Goal: Information Seeking & Learning: Learn about a topic

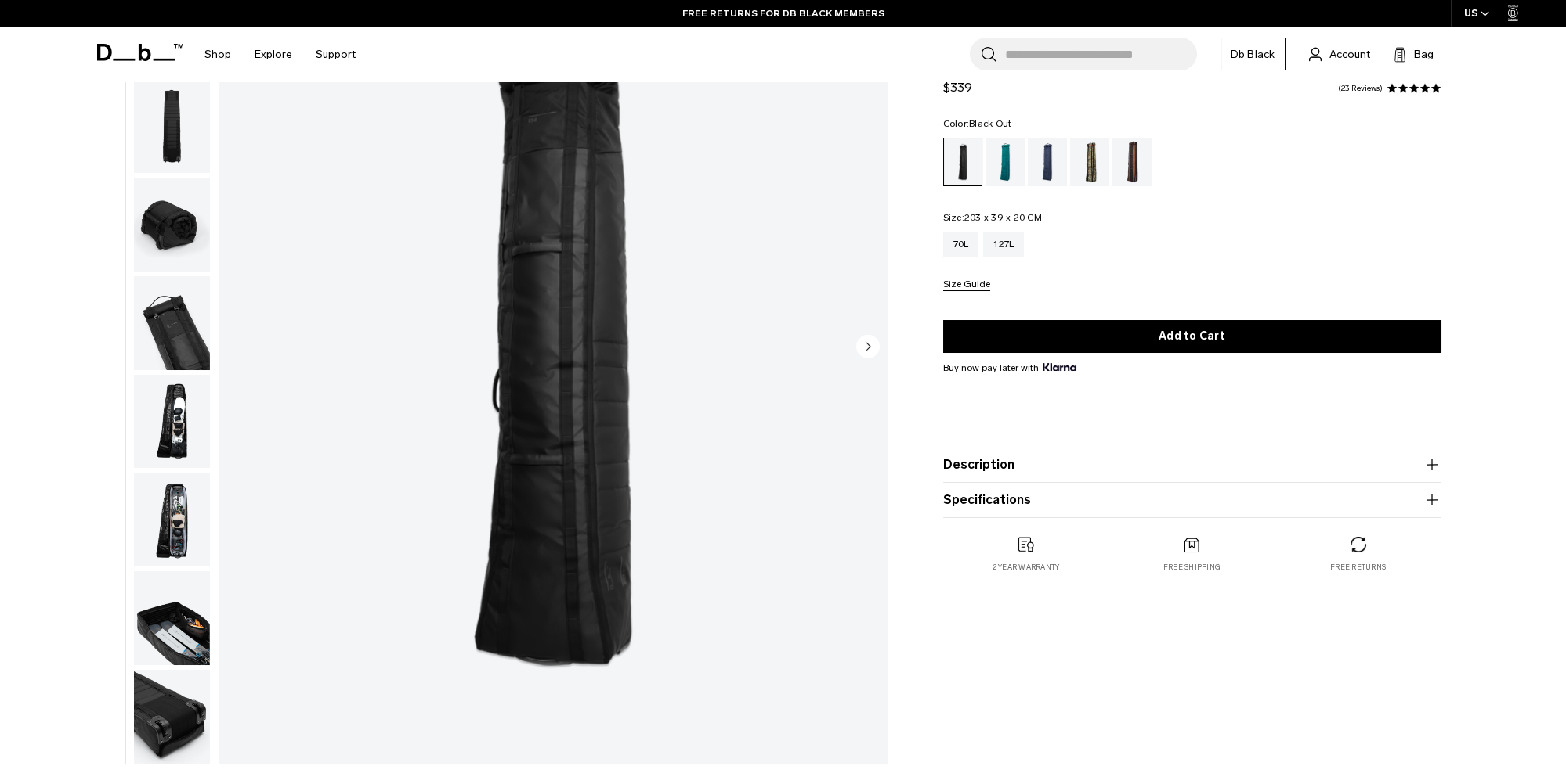
scroll to position [234, 0]
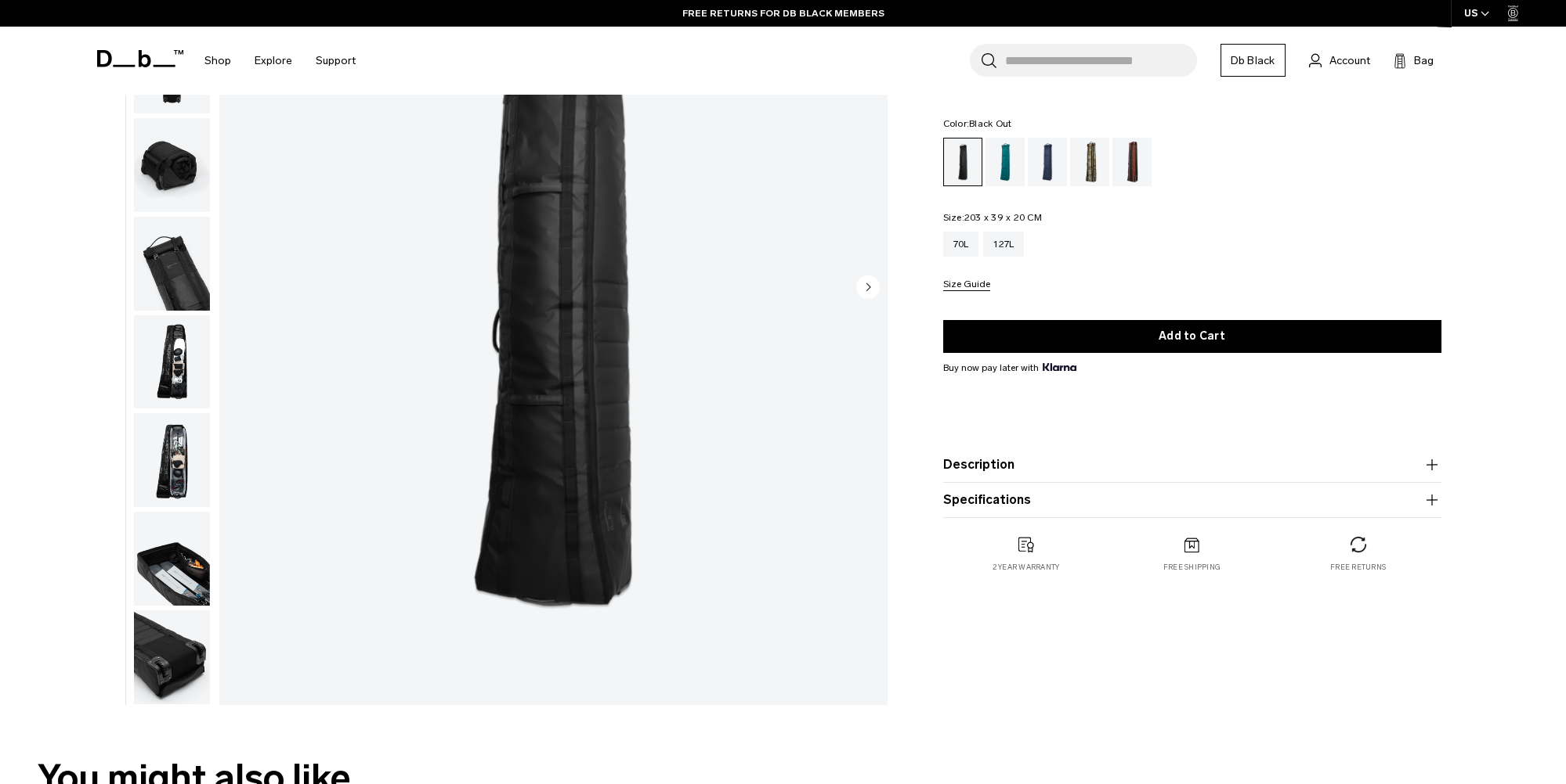
click at [174, 650] on img "button" at bounding box center [172, 658] width 76 height 94
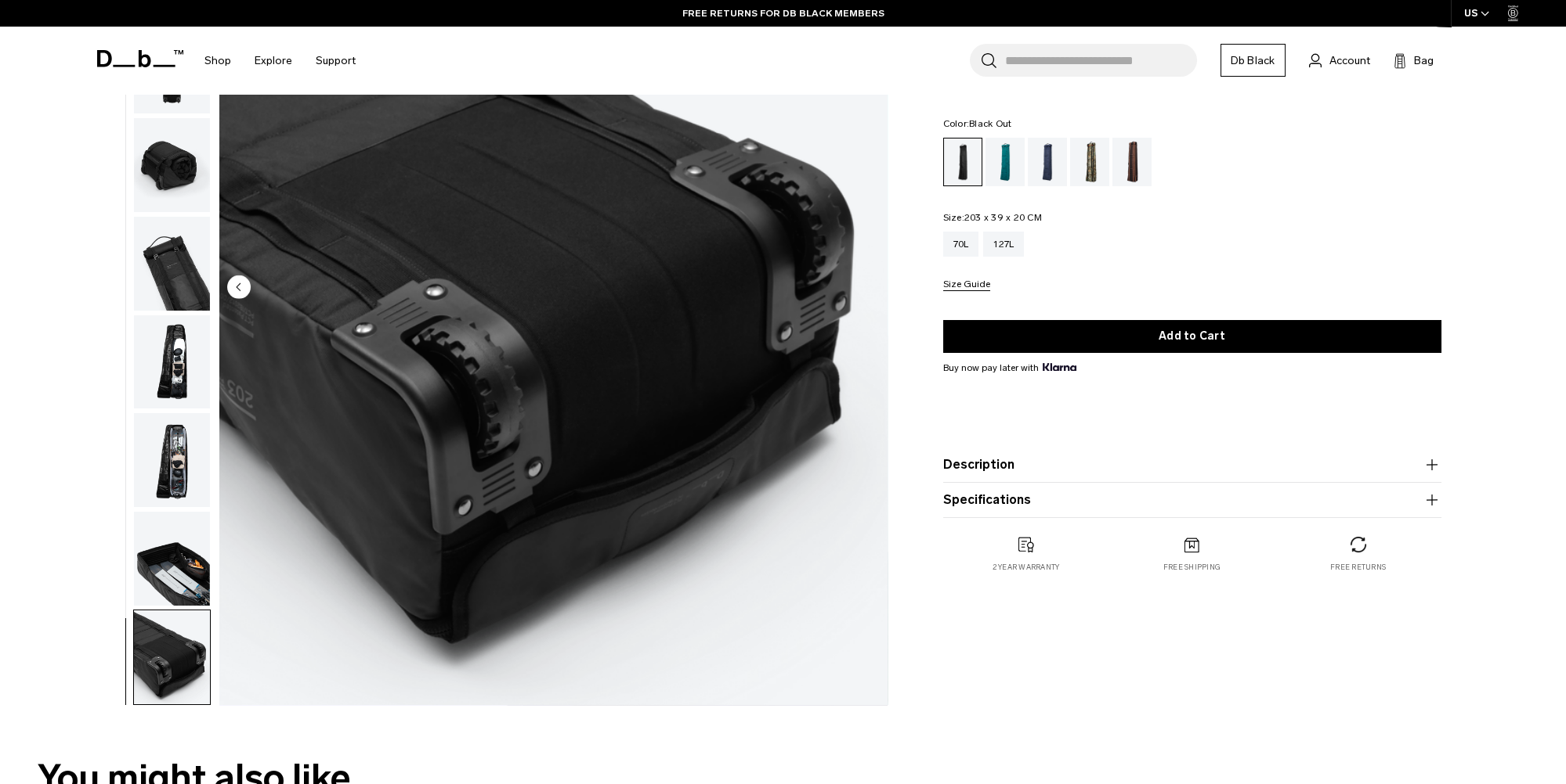
click at [187, 578] on img "button" at bounding box center [172, 558] width 76 height 94
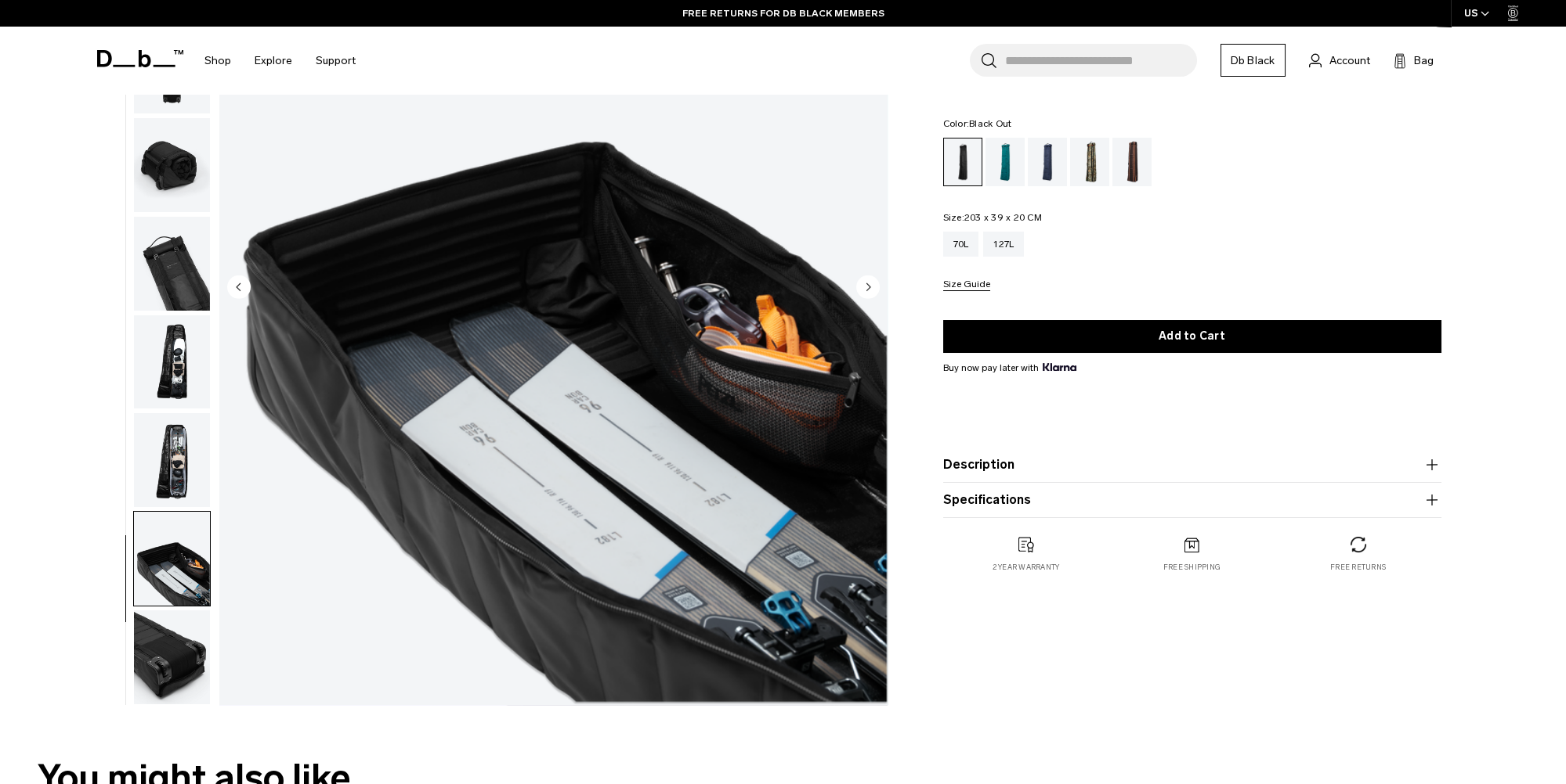
click at [164, 477] on img "button" at bounding box center [172, 460] width 76 height 94
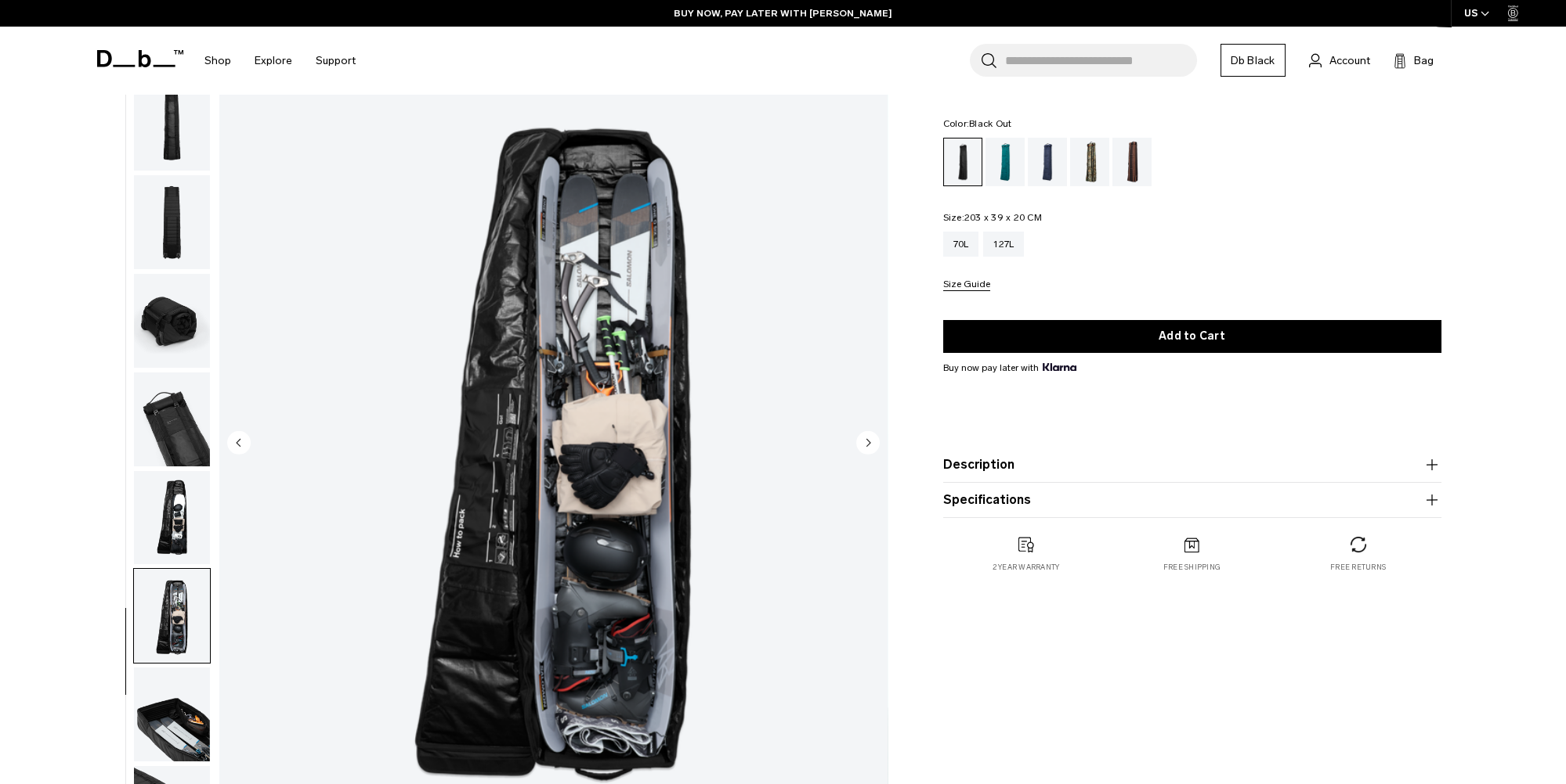
scroll to position [78, 0]
click at [942, 697] on div "Snow Roller Pro 127L $339 4.9 star rating 23 Reviews Color: Black Out Out of st…" at bounding box center [1192, 447] width 592 height 841
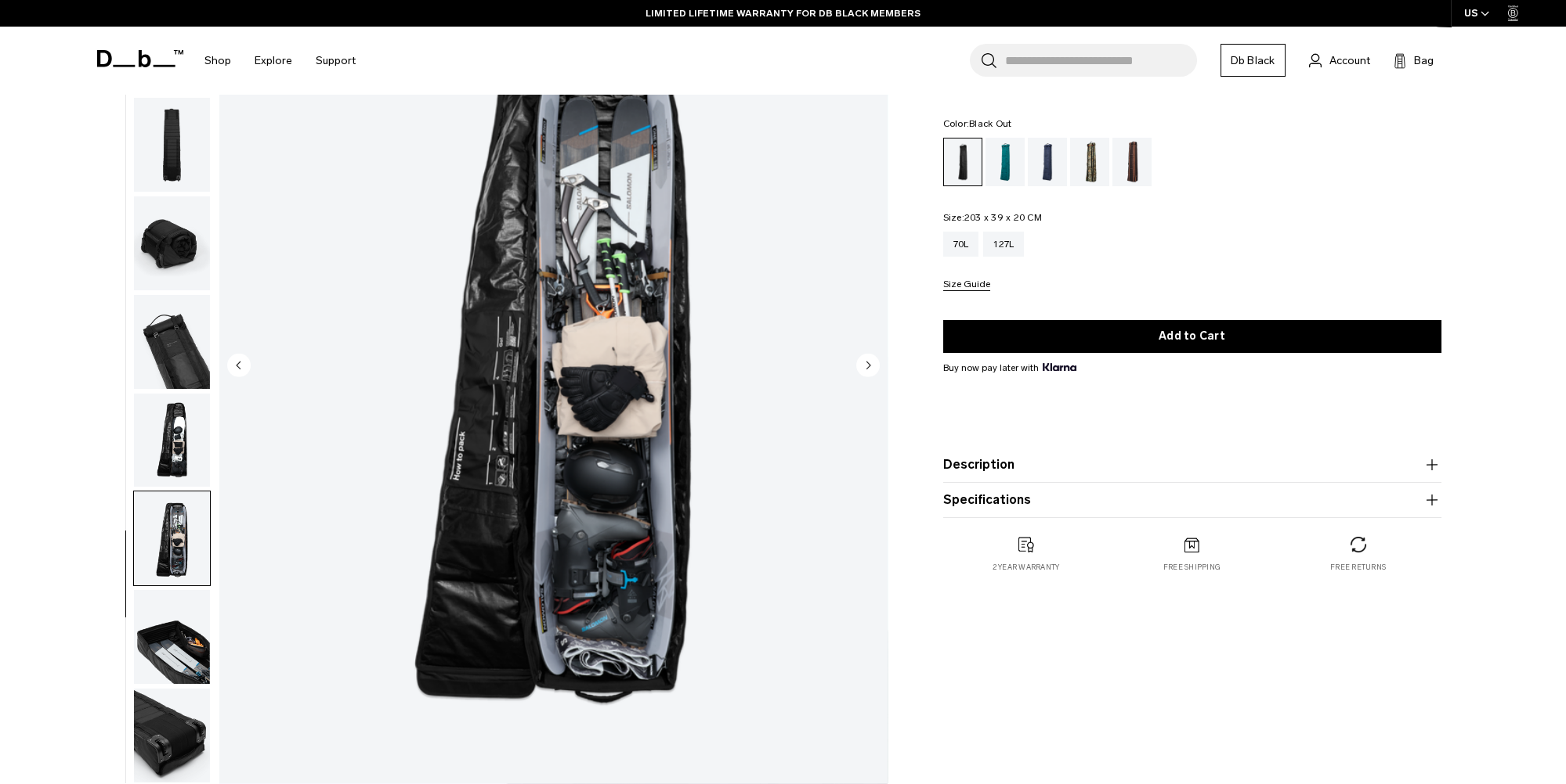
scroll to position [157, 0]
click at [545, 522] on img "8 / 10" at bounding box center [553, 366] width 668 height 834
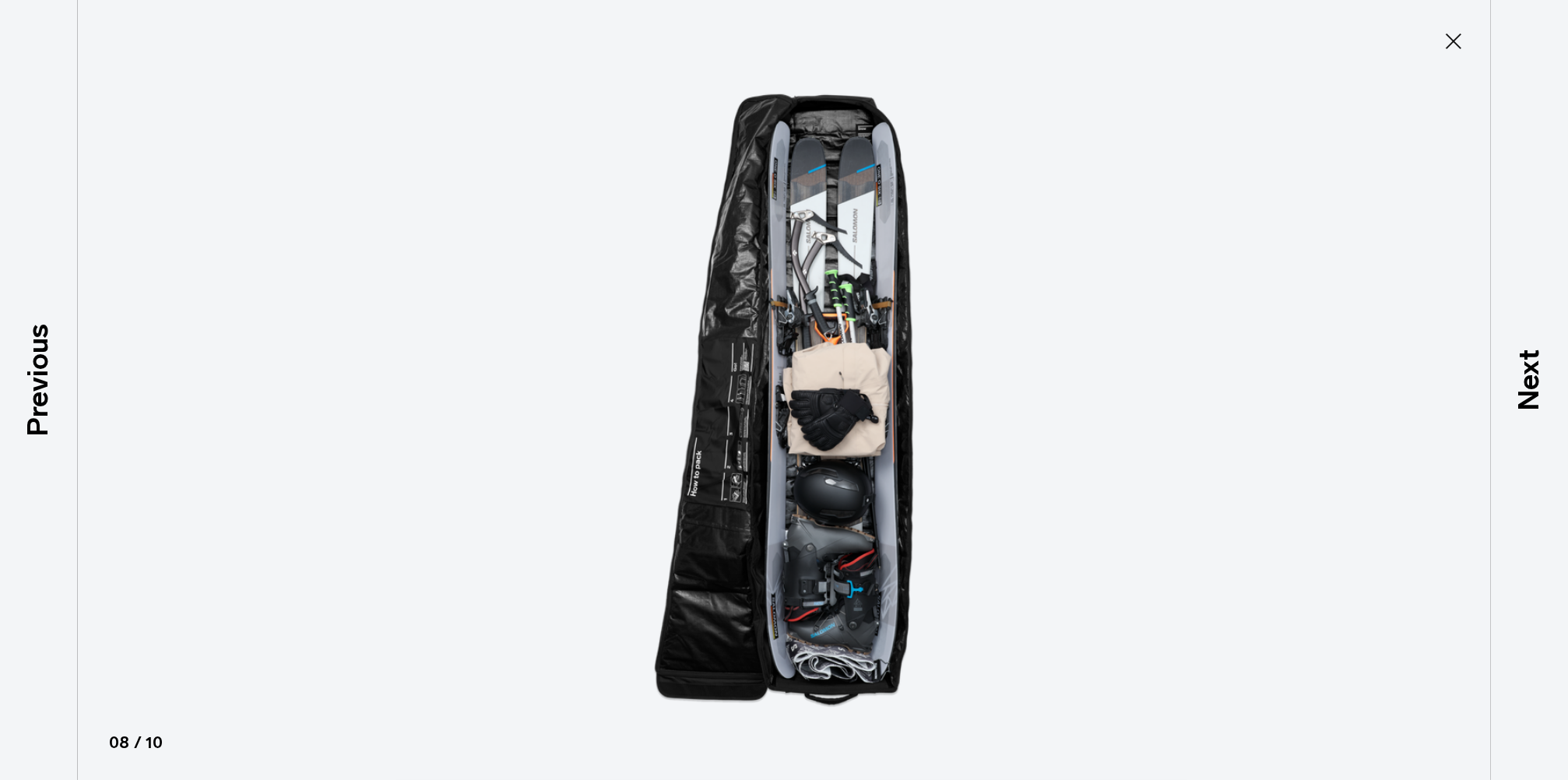
click at [1463, 46] on icon at bounding box center [1454, 42] width 25 height 25
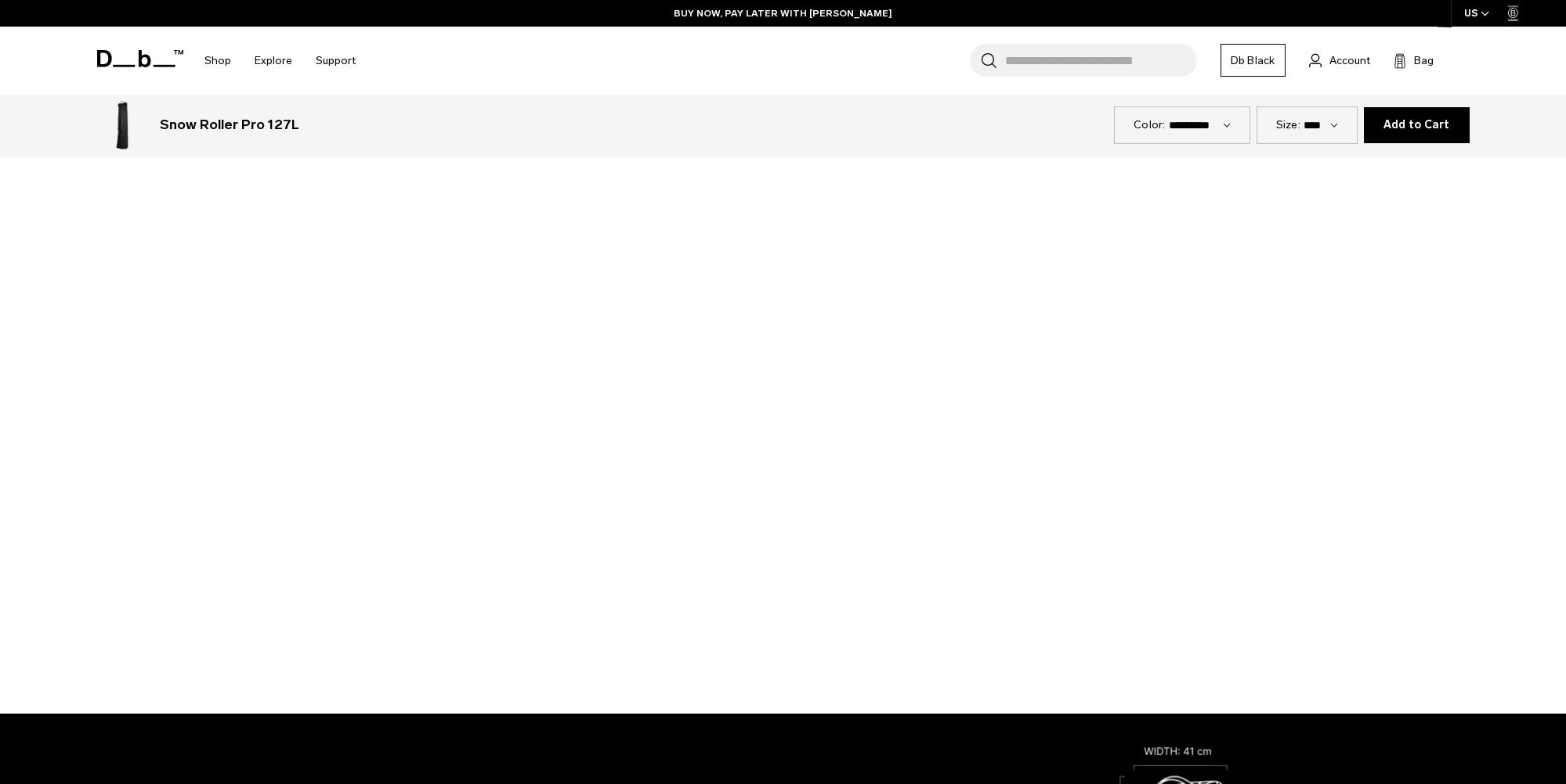
scroll to position [1486, 0]
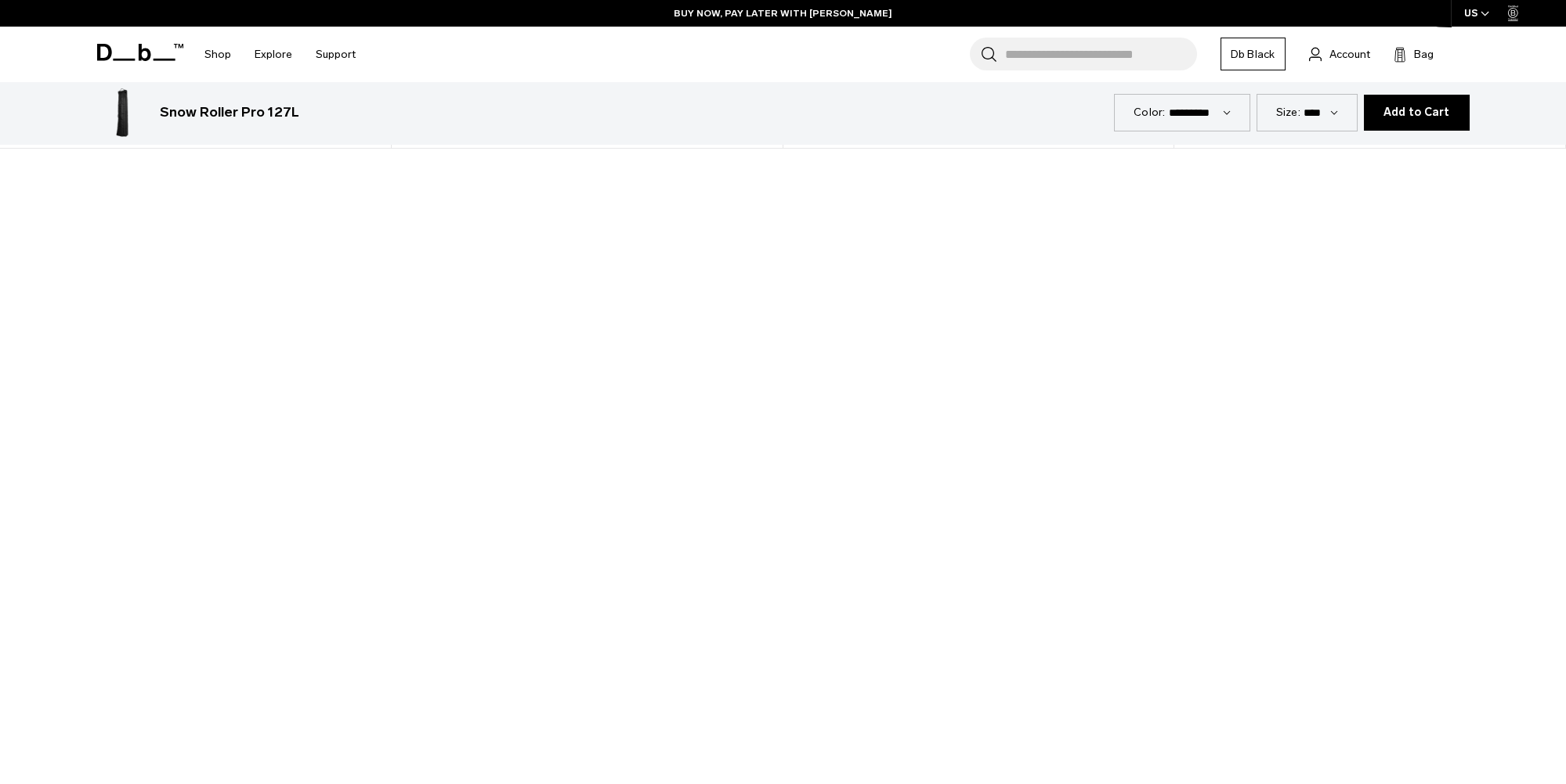
click at [778, 595] on div at bounding box center [783, 588] width 1566 height 880
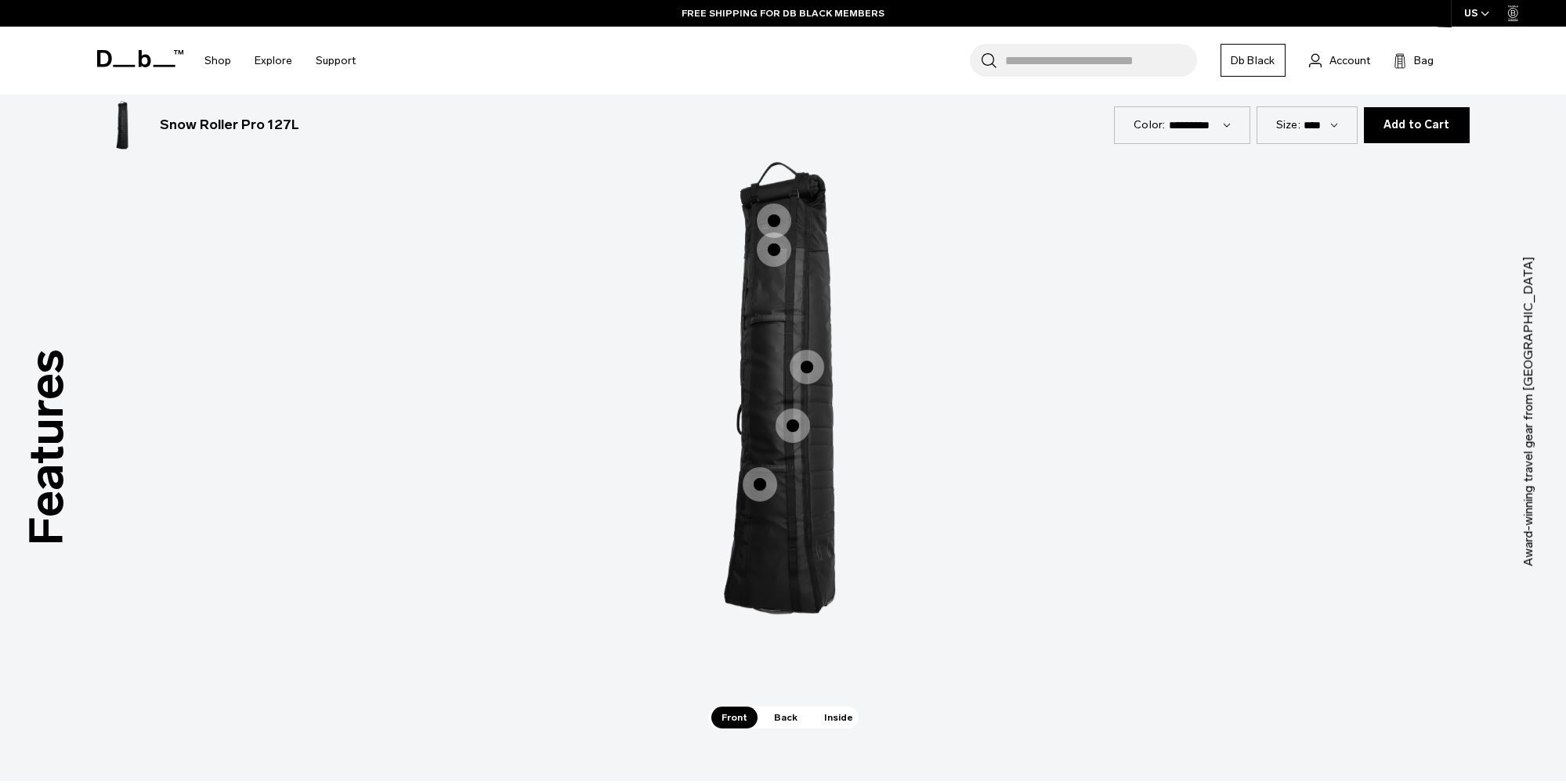
scroll to position [3052, 0]
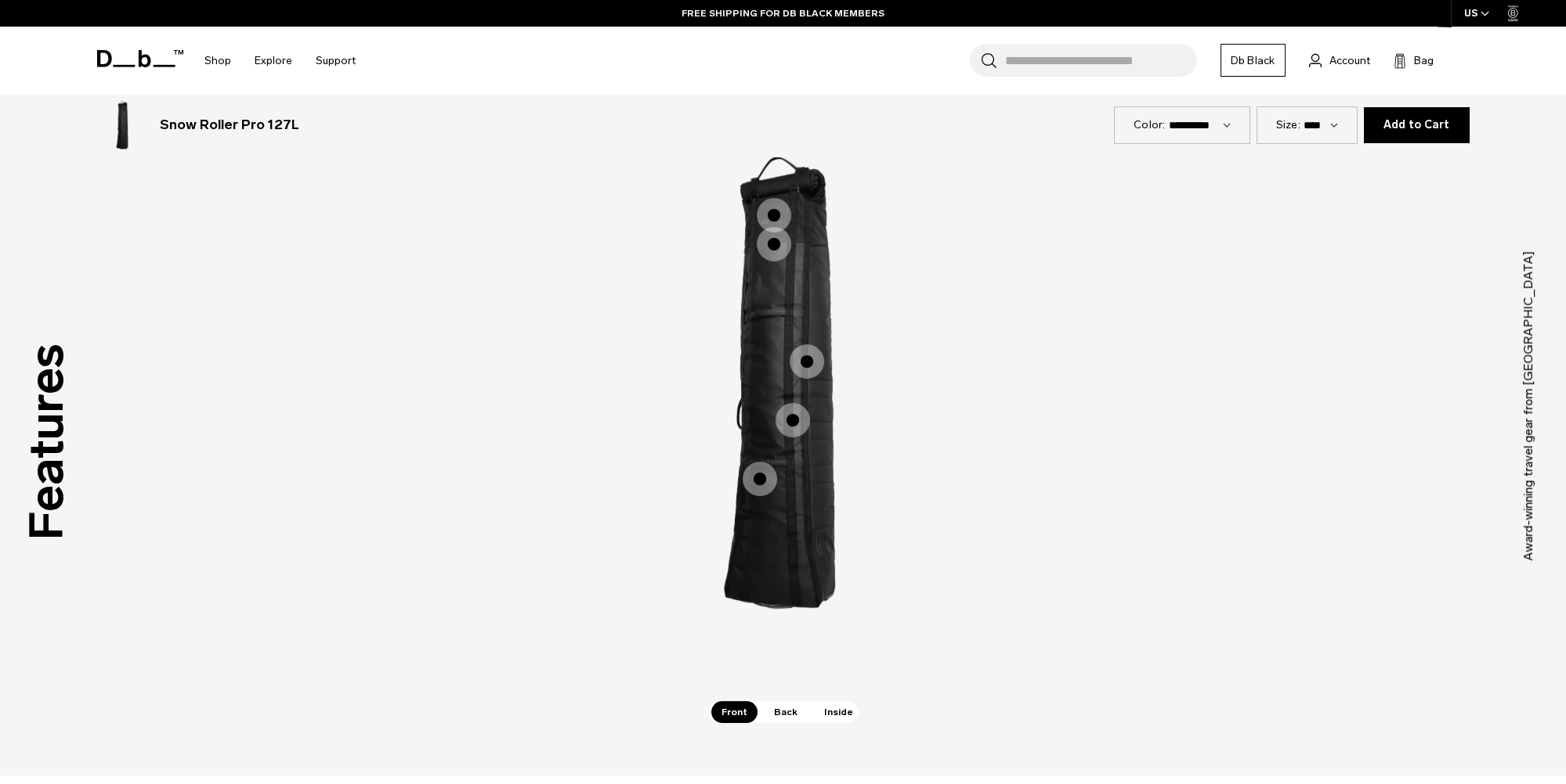
click at [821, 702] on span "Inside" at bounding box center [838, 712] width 50 height 22
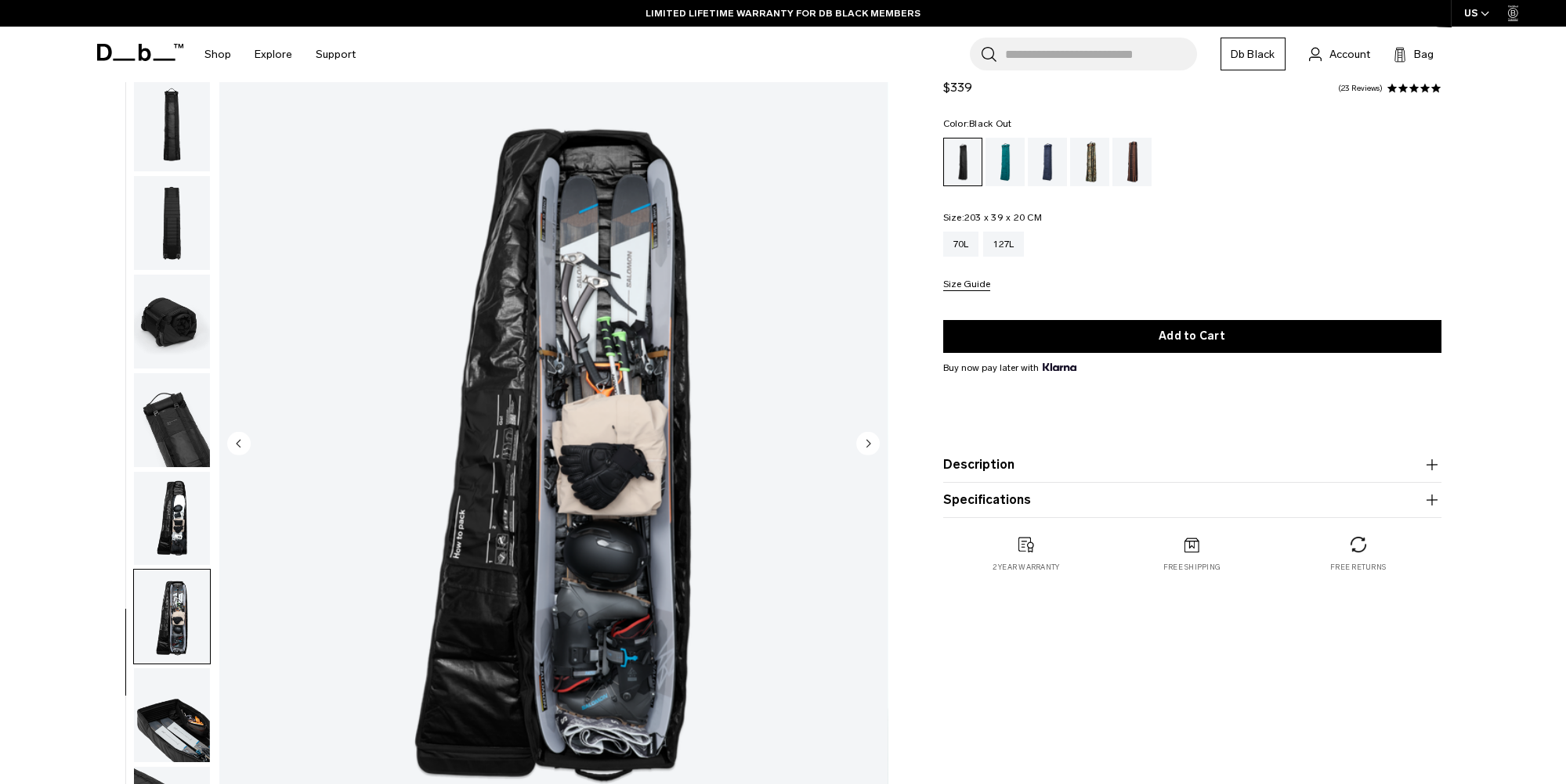
scroll to position [78, 0]
click at [1040, 502] on button "Specifications" at bounding box center [1192, 500] width 498 height 18
